Goal: Navigation & Orientation: Find specific page/section

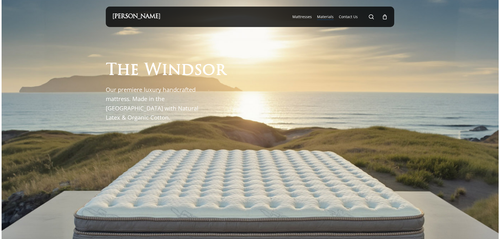
click at [325, 15] on span "Materials" at bounding box center [325, 16] width 17 height 5
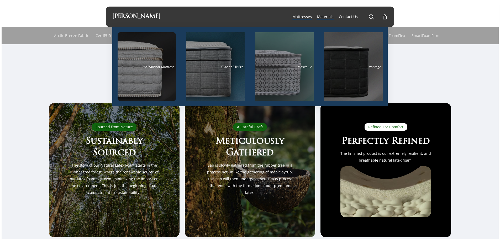
click at [299, 17] on span "Mattresses" at bounding box center [301, 16] width 19 height 5
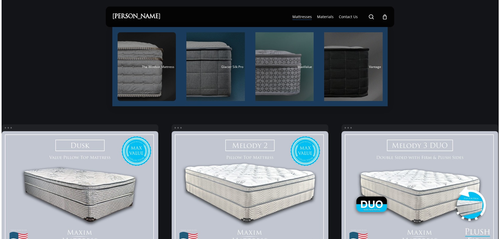
click at [305, 15] on span "Mattresses" at bounding box center [301, 16] width 19 height 5
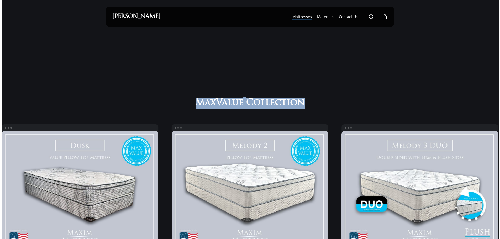
drag, startPoint x: 198, startPoint y: 104, endPoint x: 306, endPoint y: 102, distance: 107.9
click at [306, 102] on h2 "MaxValue Collection" at bounding box center [250, 103] width 114 height 12
click at [304, 102] on span "Collection" at bounding box center [275, 103] width 59 height 11
drag, startPoint x: 304, startPoint y: 102, endPoint x: 197, endPoint y: 103, distance: 106.9
click at [197, 103] on h2 "MaxValue Collection" at bounding box center [250, 103] width 114 height 12
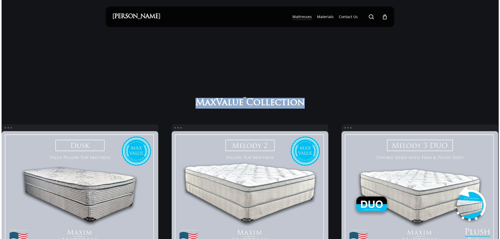
click at [204, 101] on span "MaxValue" at bounding box center [220, 103] width 48 height 11
click at [196, 104] on span "MaxValue" at bounding box center [220, 103] width 48 height 11
drag, startPoint x: 197, startPoint y: 103, endPoint x: 310, endPoint y: 108, distance: 113.3
click at [310, 108] on div "MaxValue Collection" at bounding box center [250, 103] width 259 height 12
